Goal: Information Seeking & Learning: Understand process/instructions

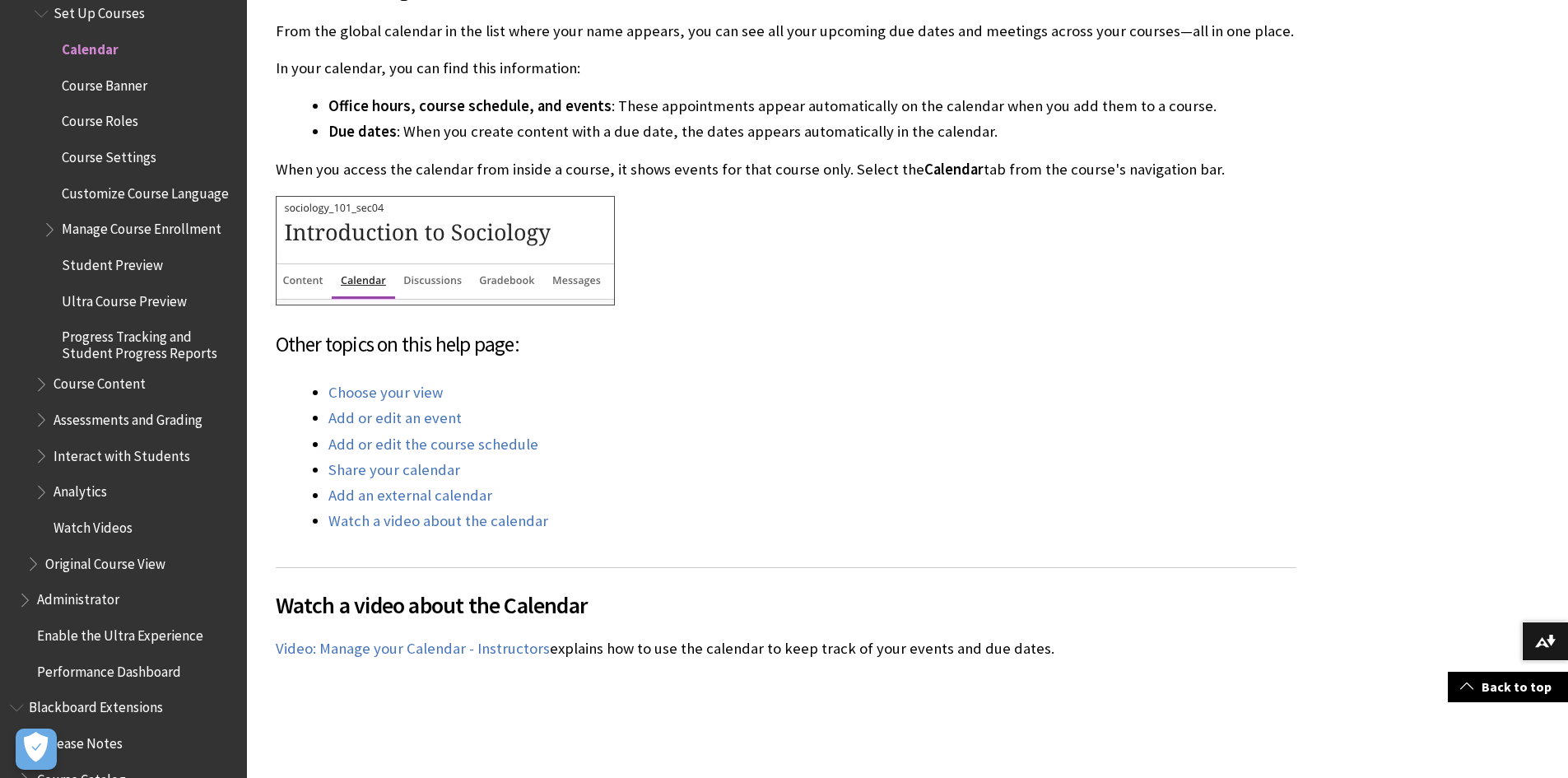
scroll to position [576, 0]
click at [449, 447] on link "Add or edit the course schedule" at bounding box center [434, 443] width 210 height 20
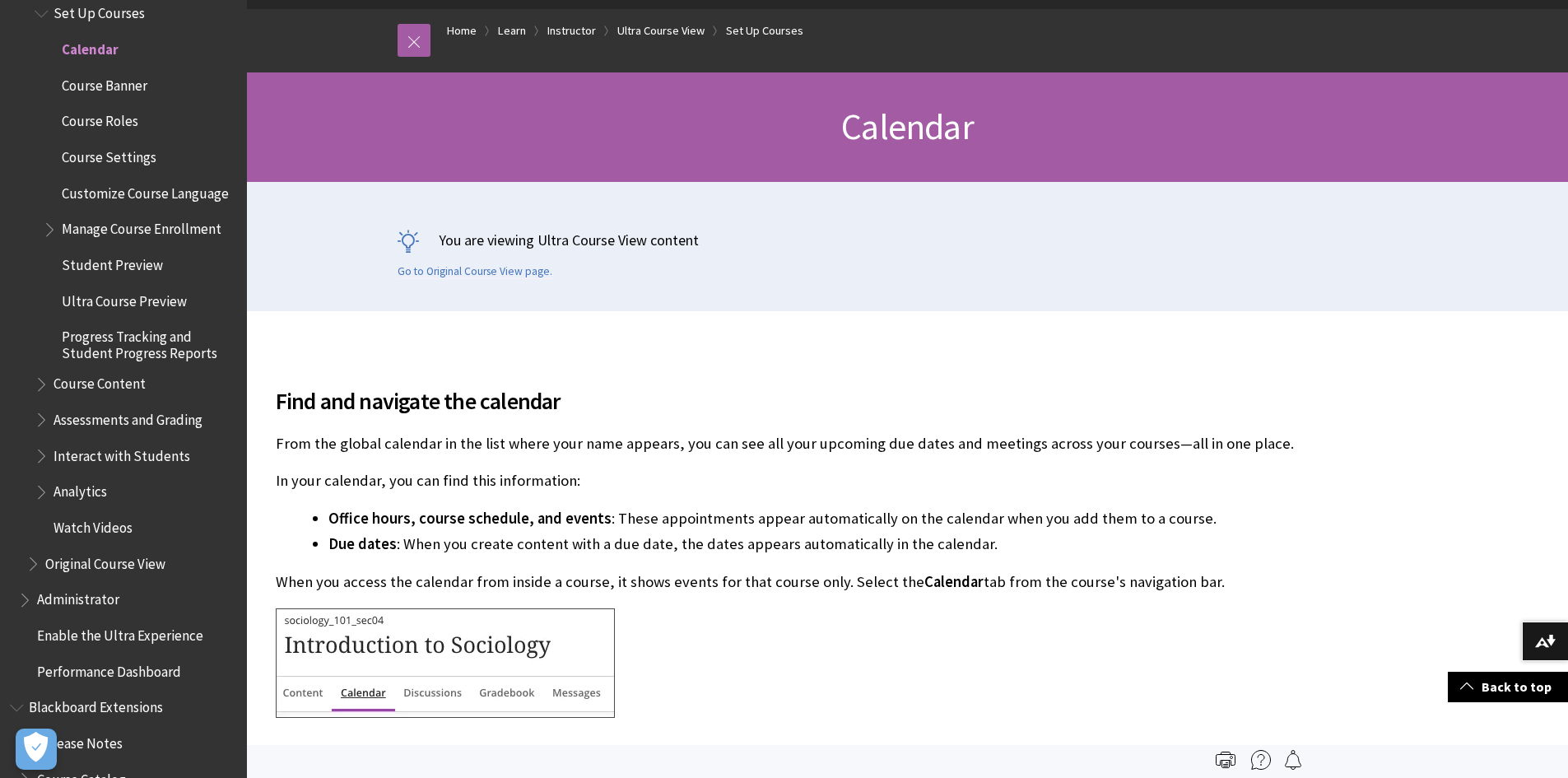
scroll to position [82, 0]
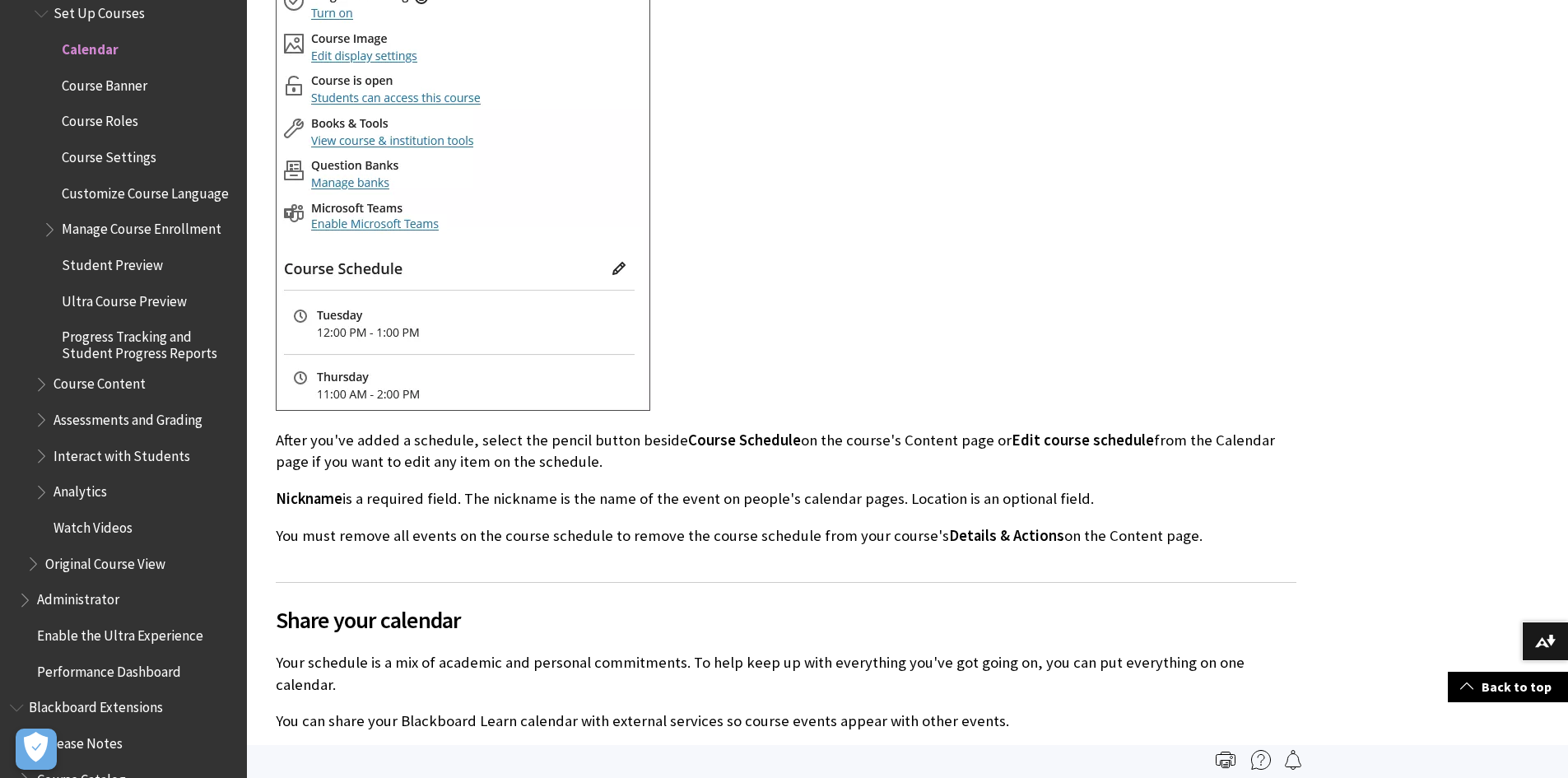
scroll to position [3458, 0]
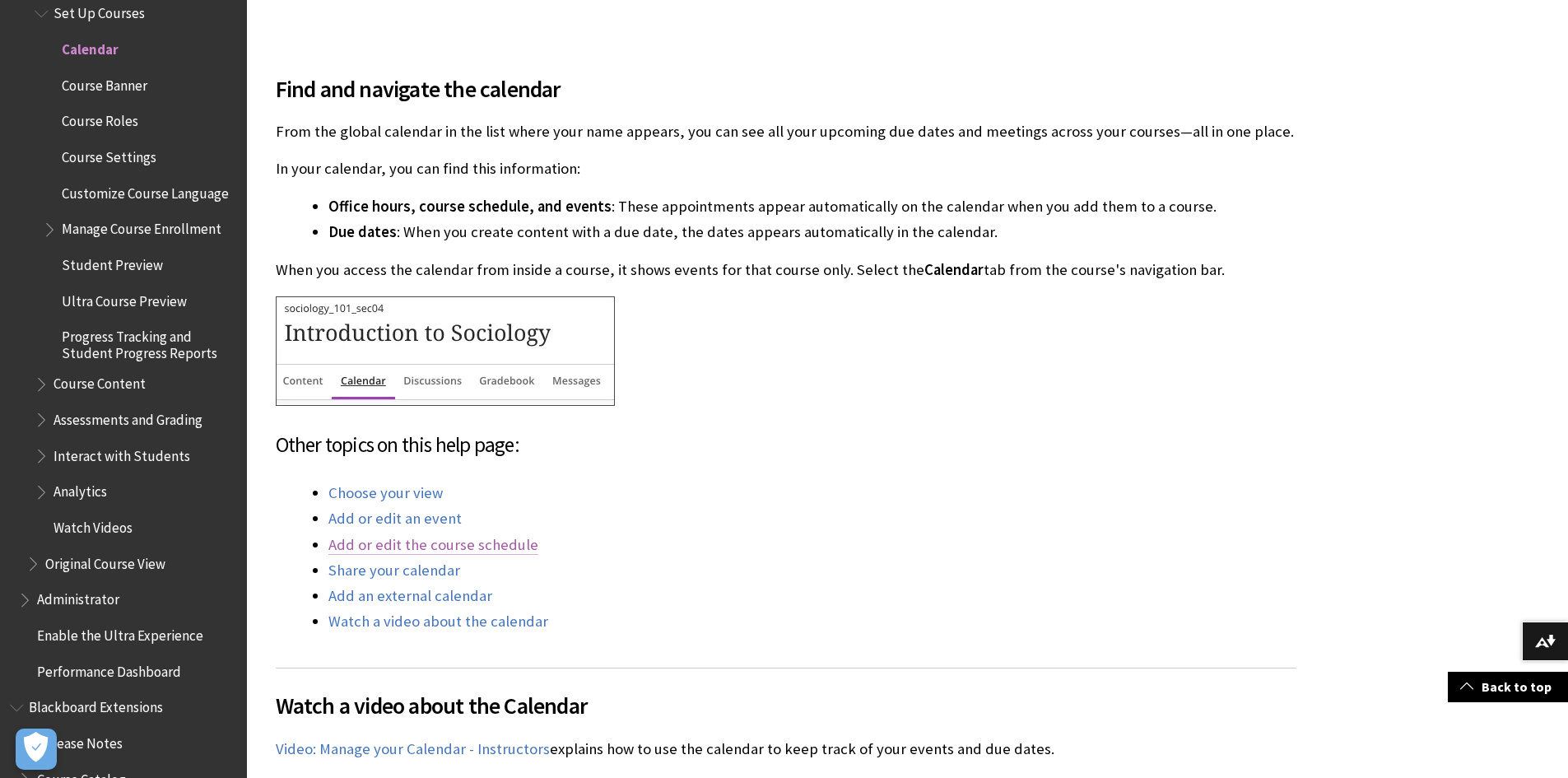
click at [485, 536] on link "Add or edit the course schedule" at bounding box center [434, 545] width 210 height 20
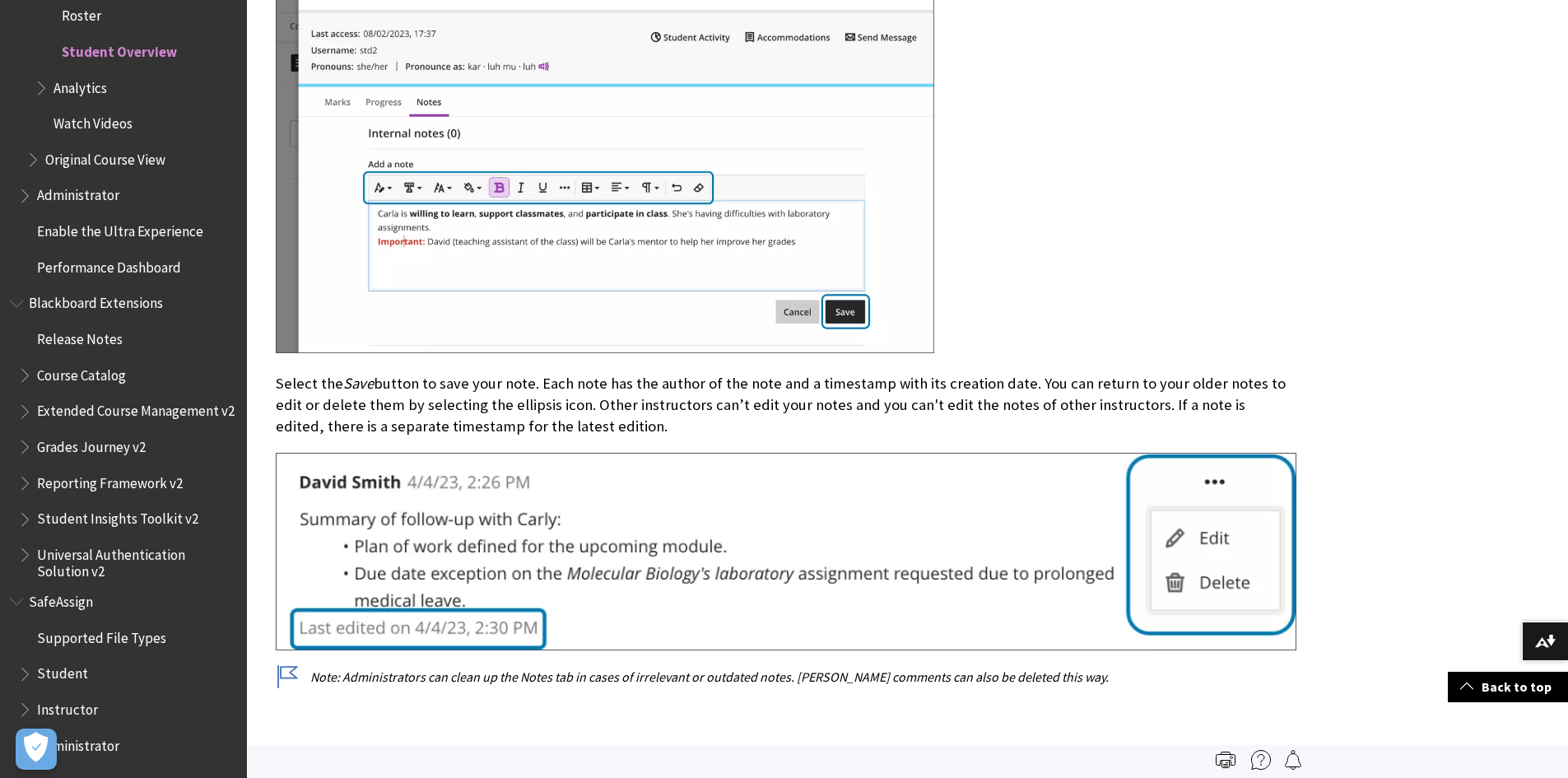
scroll to position [4117, 0]
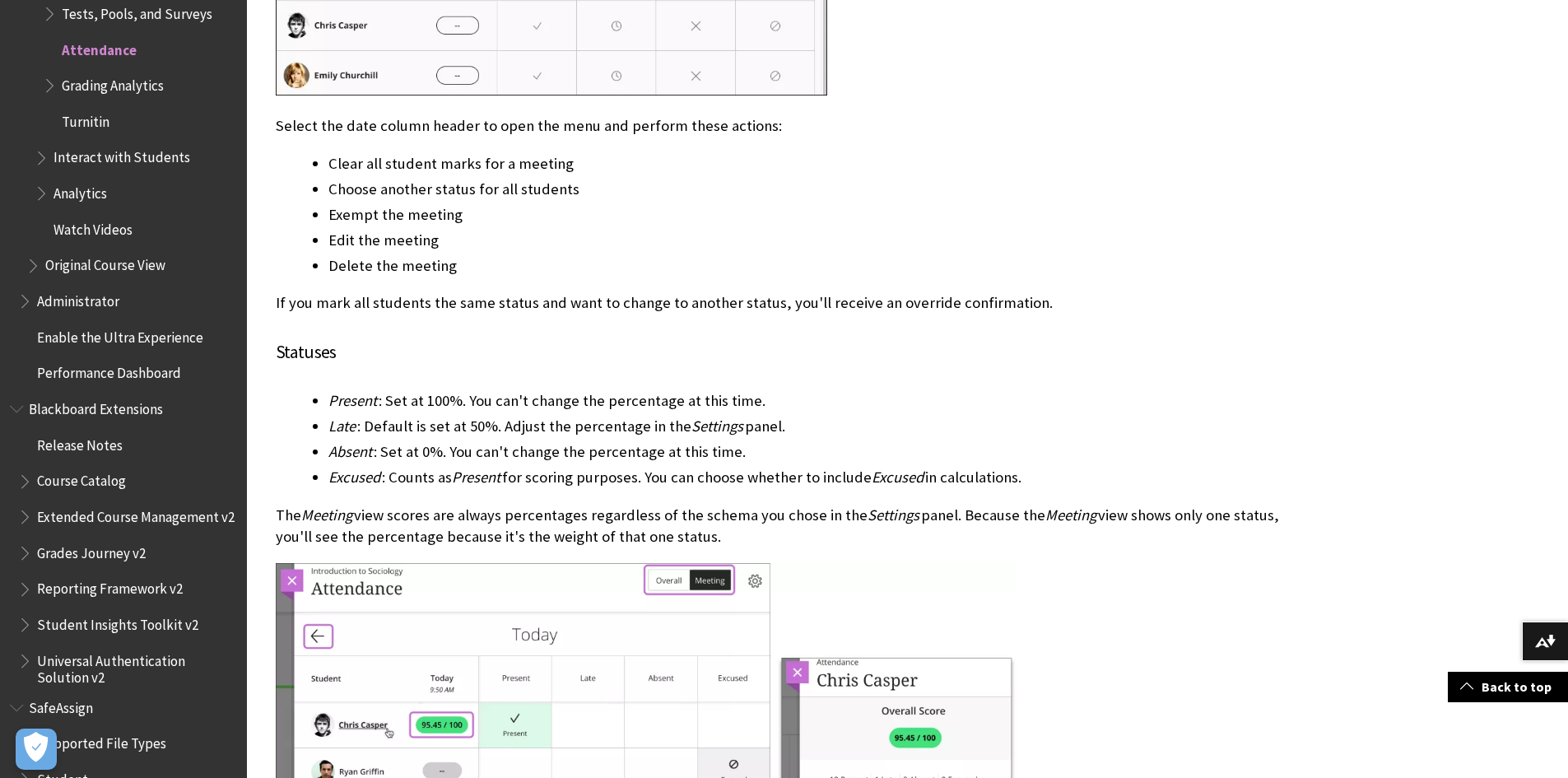
scroll to position [4281, 0]
